Goal: Information Seeking & Learning: Find specific fact

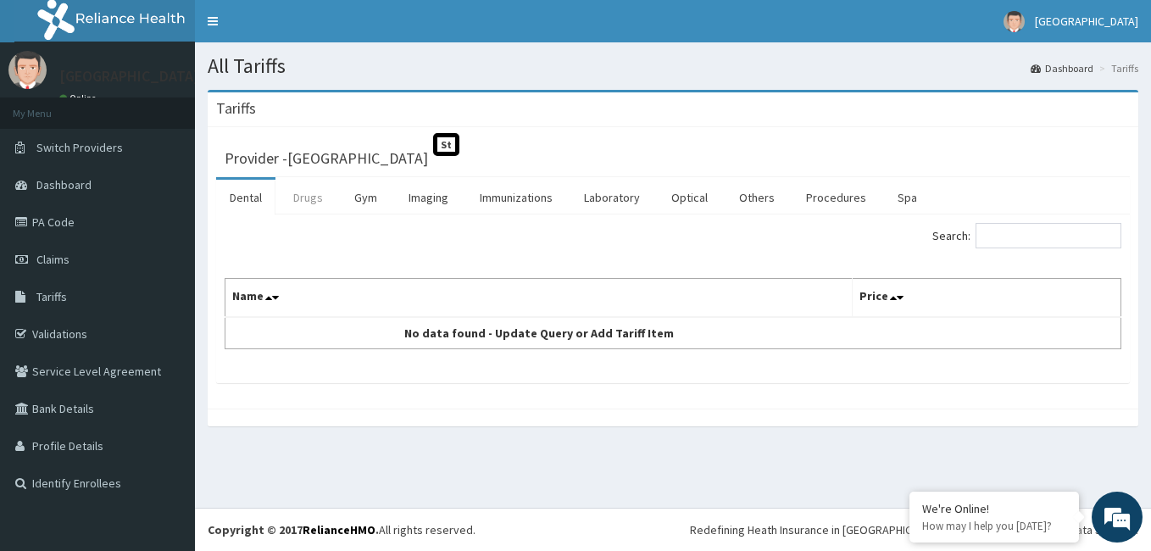
click at [311, 197] on link "Drugs" at bounding box center [308, 198] width 57 height 36
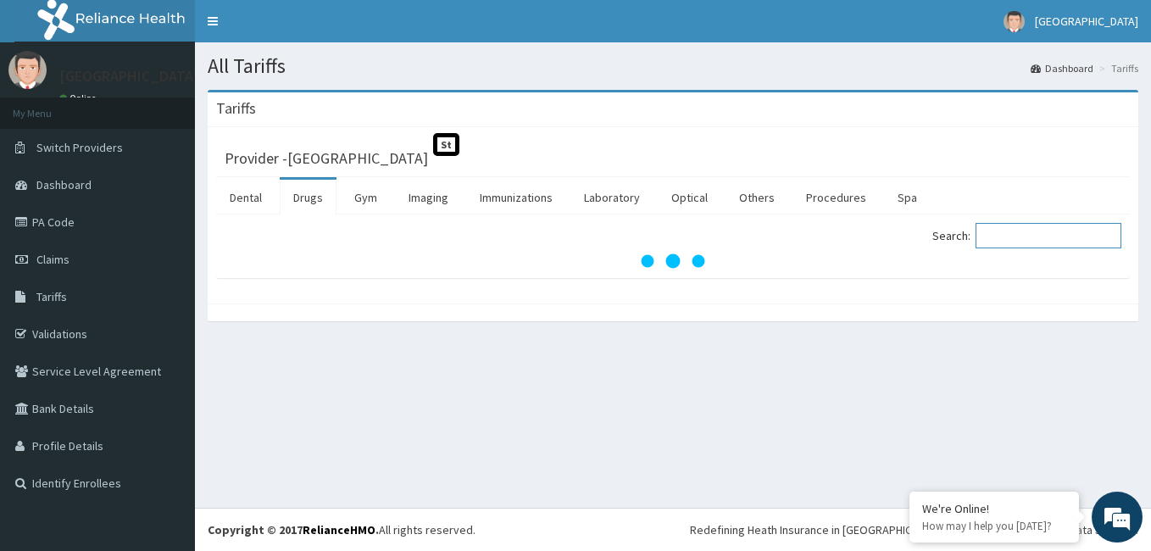
click at [1009, 233] on input "Search:" at bounding box center [1048, 235] width 146 height 25
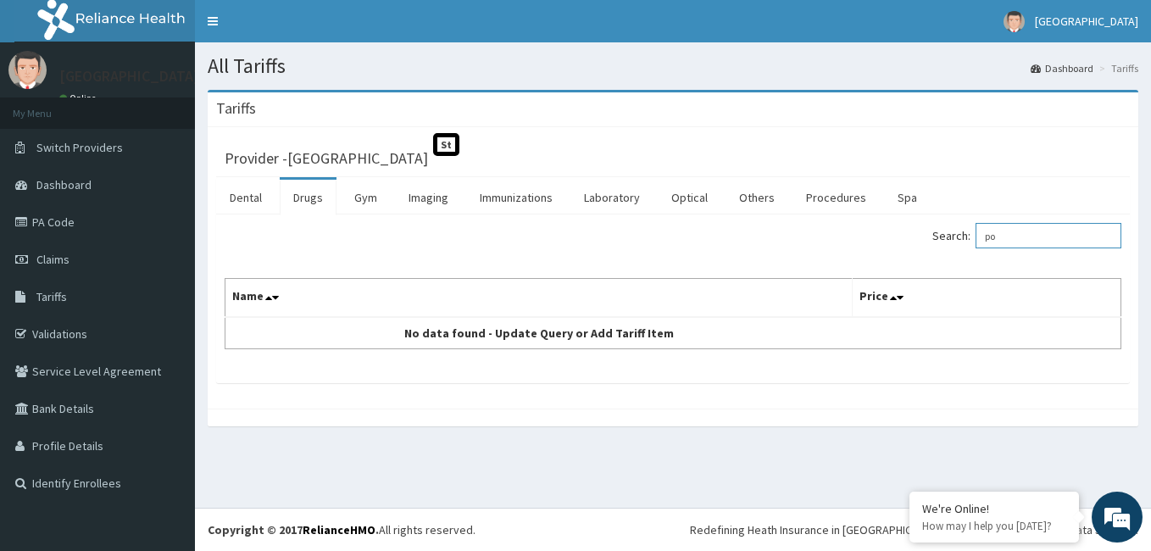
type input "p"
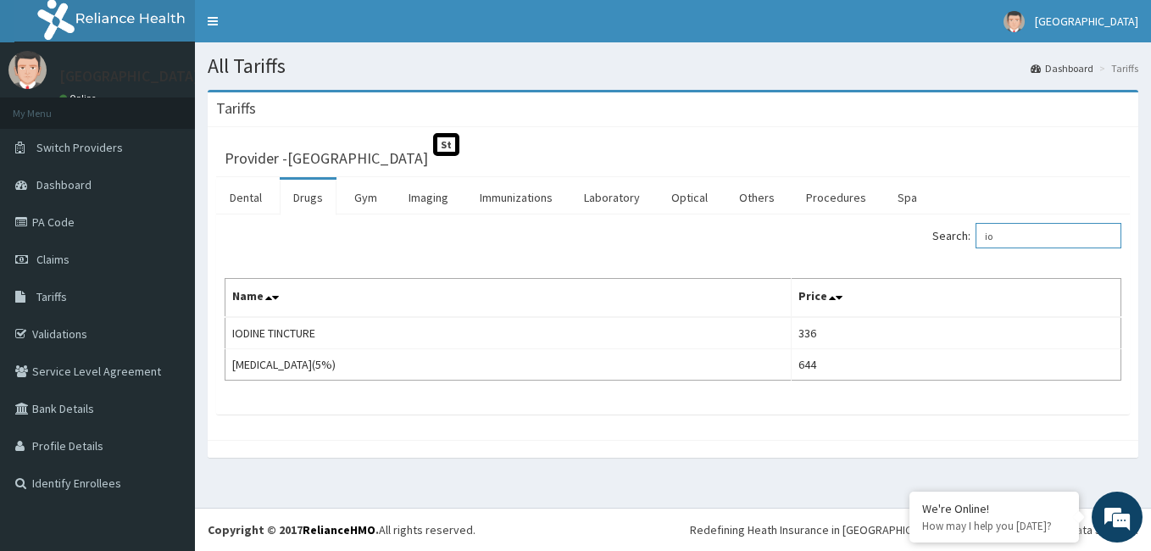
type input "i"
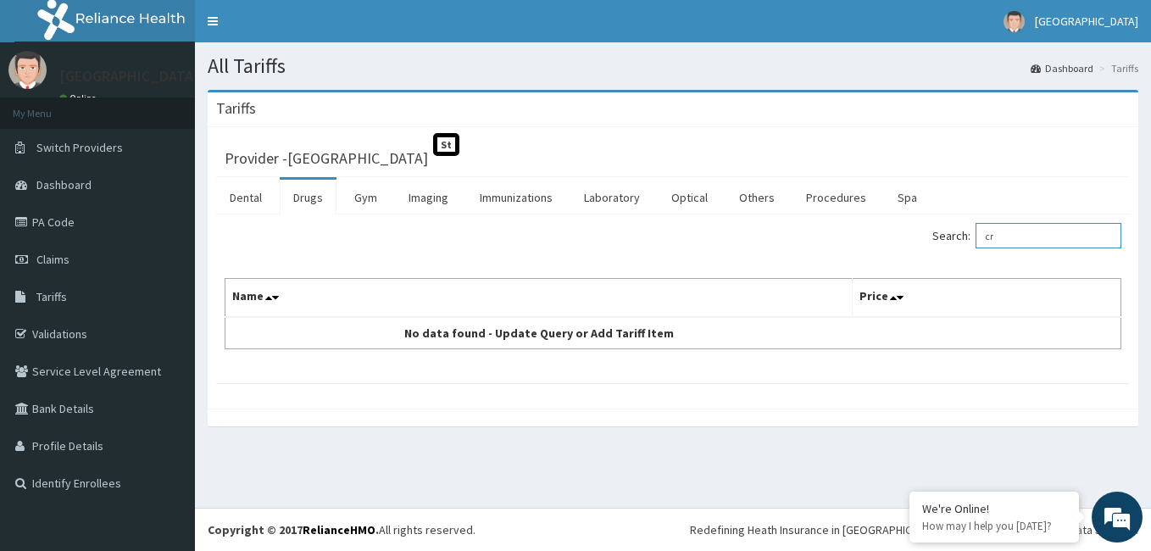
type input "c"
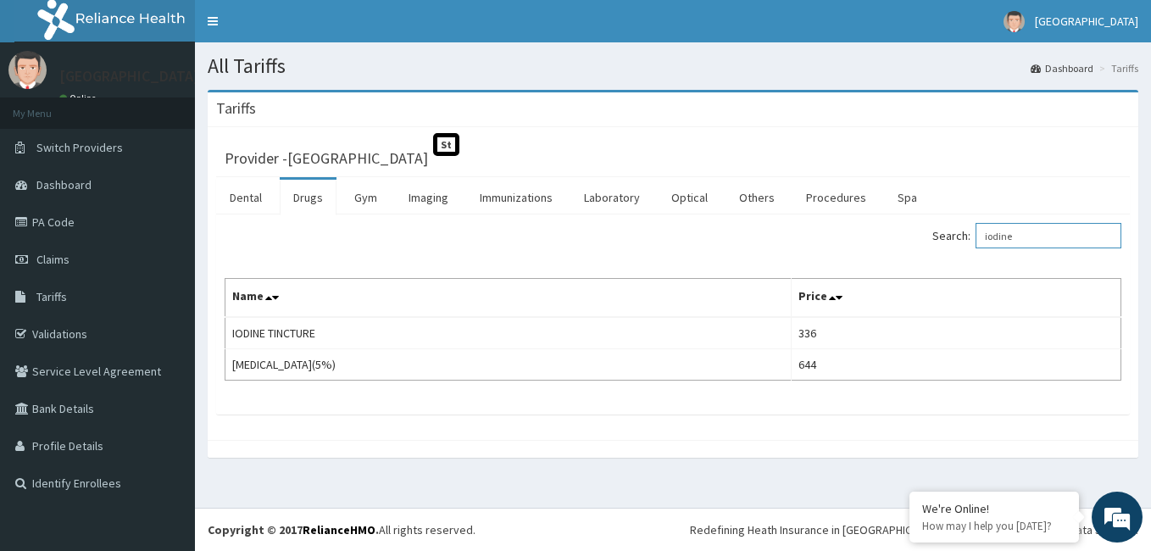
type input "iodine"
